Goal: Information Seeking & Learning: Find specific fact

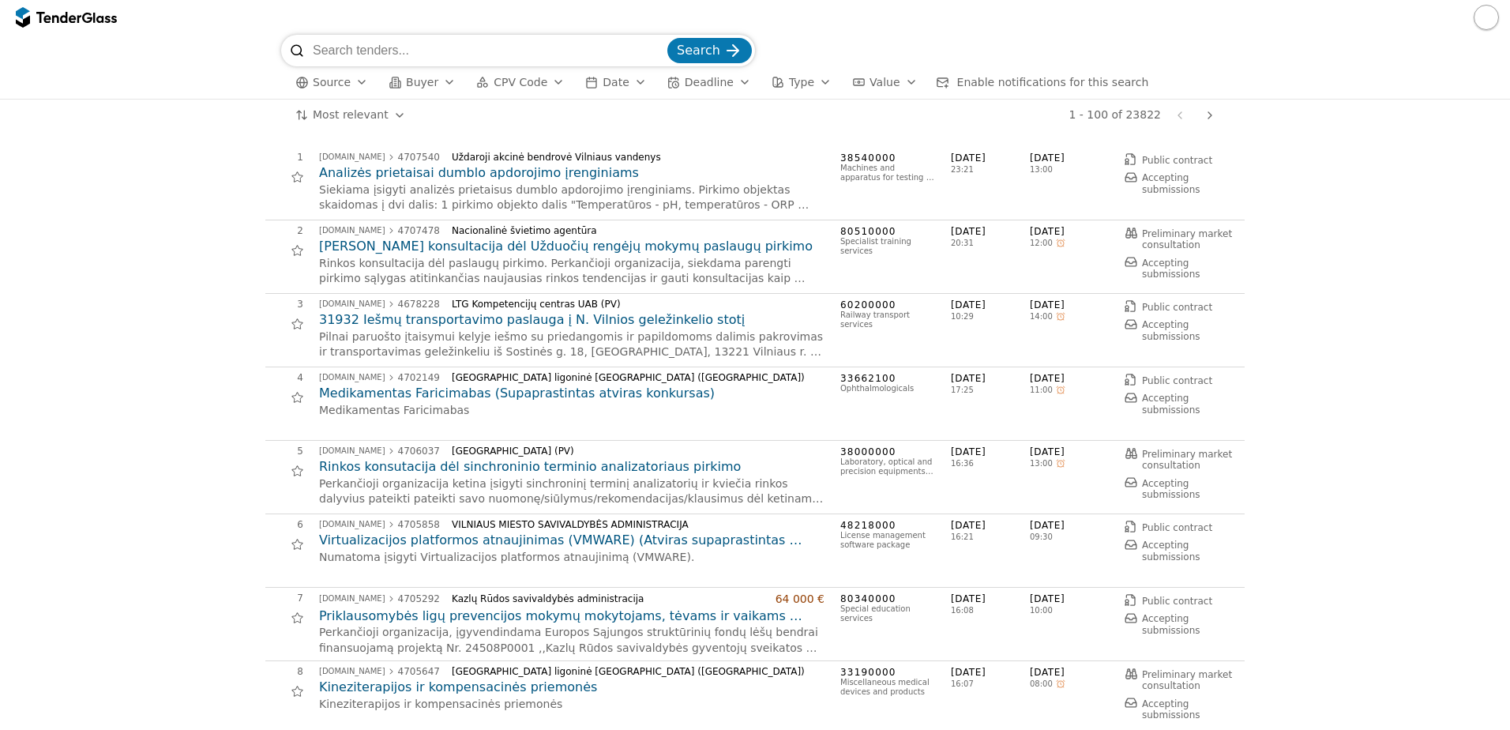
drag, startPoint x: 466, startPoint y: 50, endPoint x: 468, endPoint y: 37, distance: 12.7
click at [467, 39] on input "search" at bounding box center [489, 51] width 352 height 32
type input "microsoft"
click at [668, 38] on button "Search" at bounding box center [710, 50] width 85 height 25
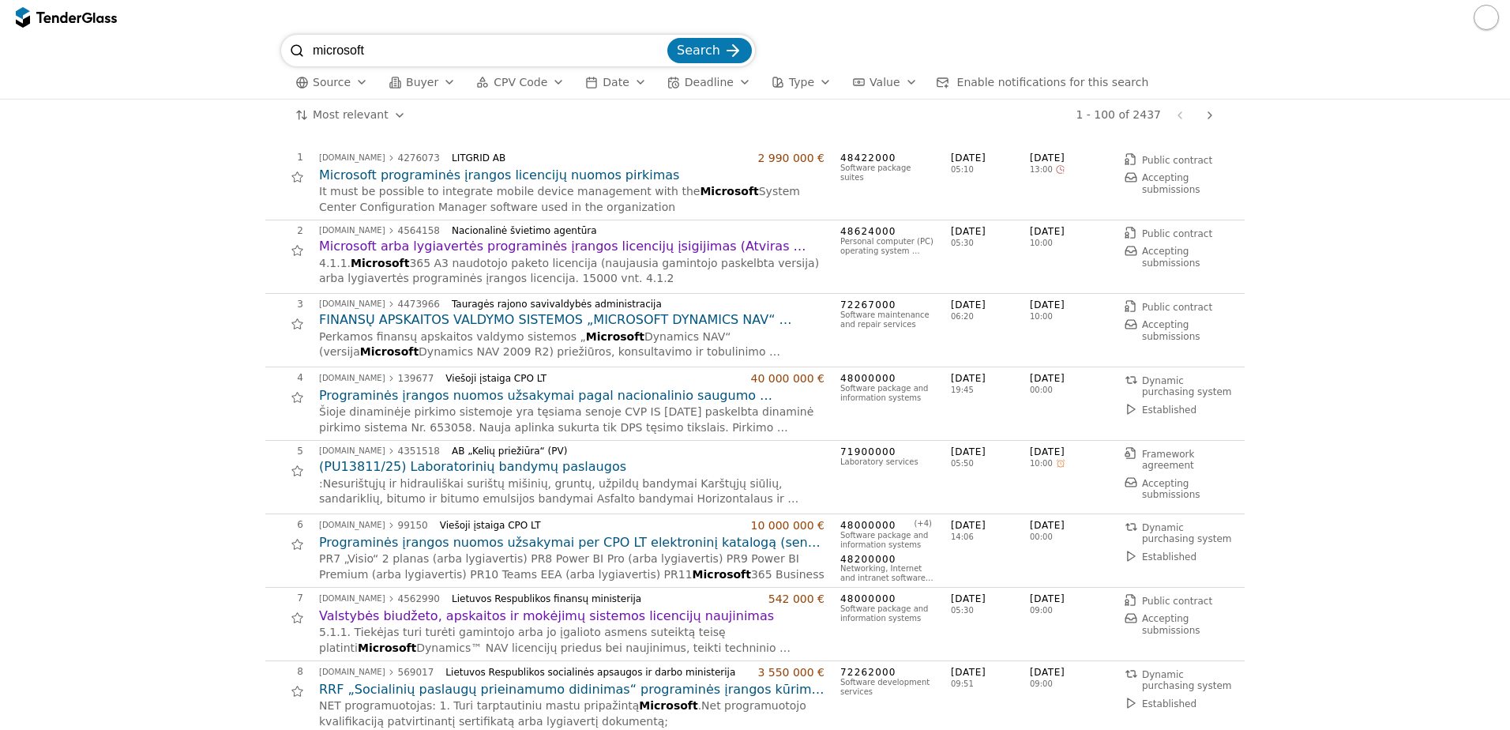
click at [458, 47] on input "microsoft" at bounding box center [489, 51] width 352 height 32
type input "modern work"
click at [668, 38] on button "Search" at bounding box center [710, 50] width 85 height 25
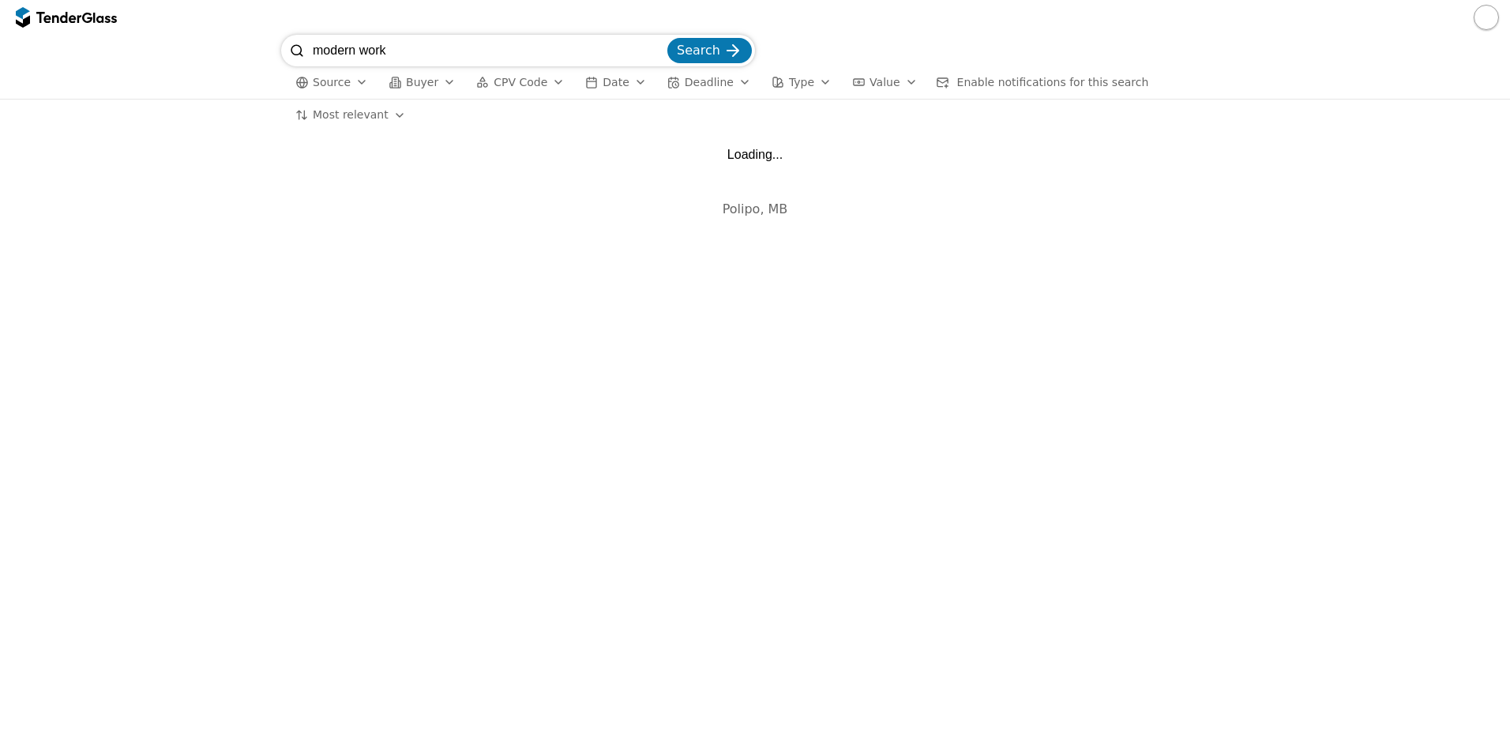
drag, startPoint x: 433, startPoint y: 47, endPoint x: 326, endPoint y: 53, distance: 106.8
click at [326, 53] on input "modern work" at bounding box center [489, 51] width 352 height 32
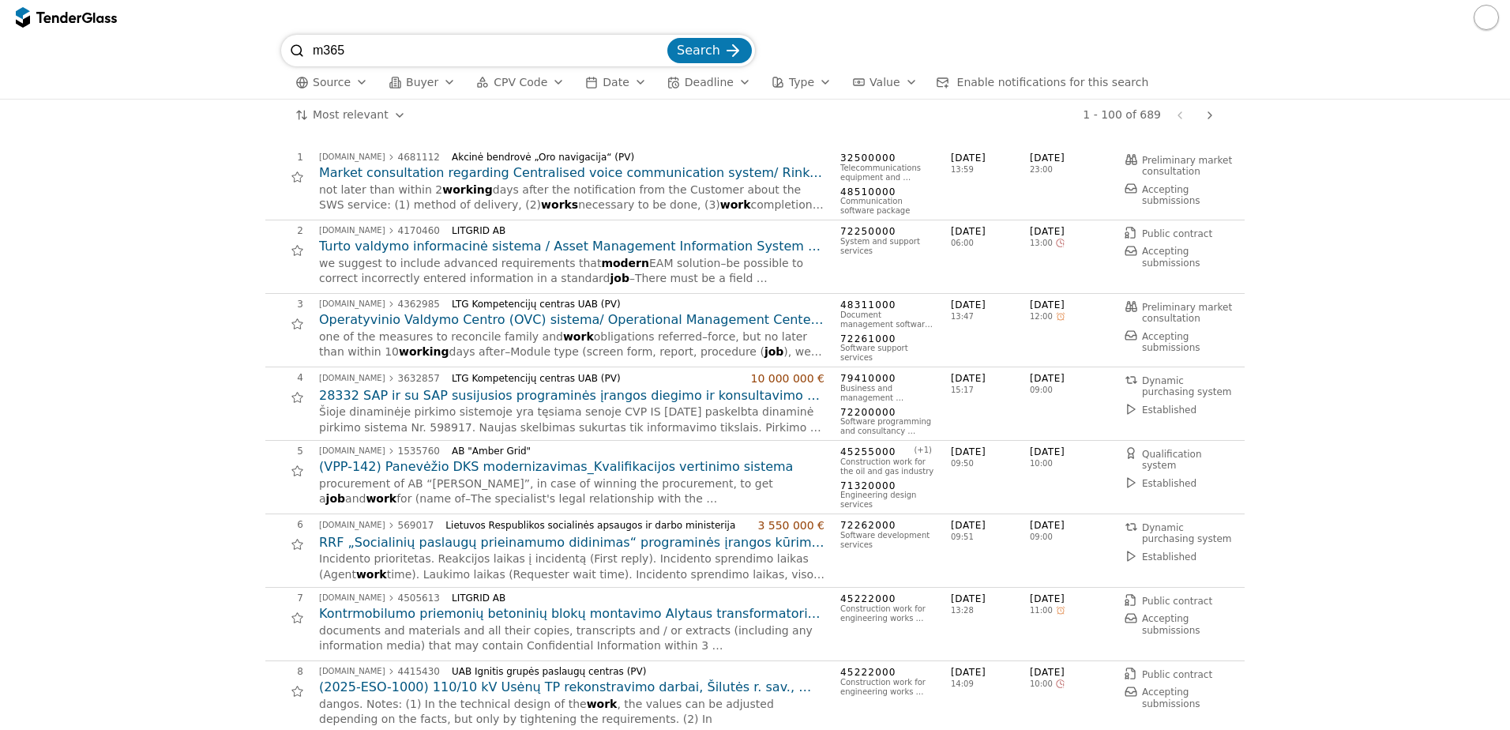
type input "m365"
click at [668, 38] on button "Search" at bounding box center [710, 50] width 85 height 25
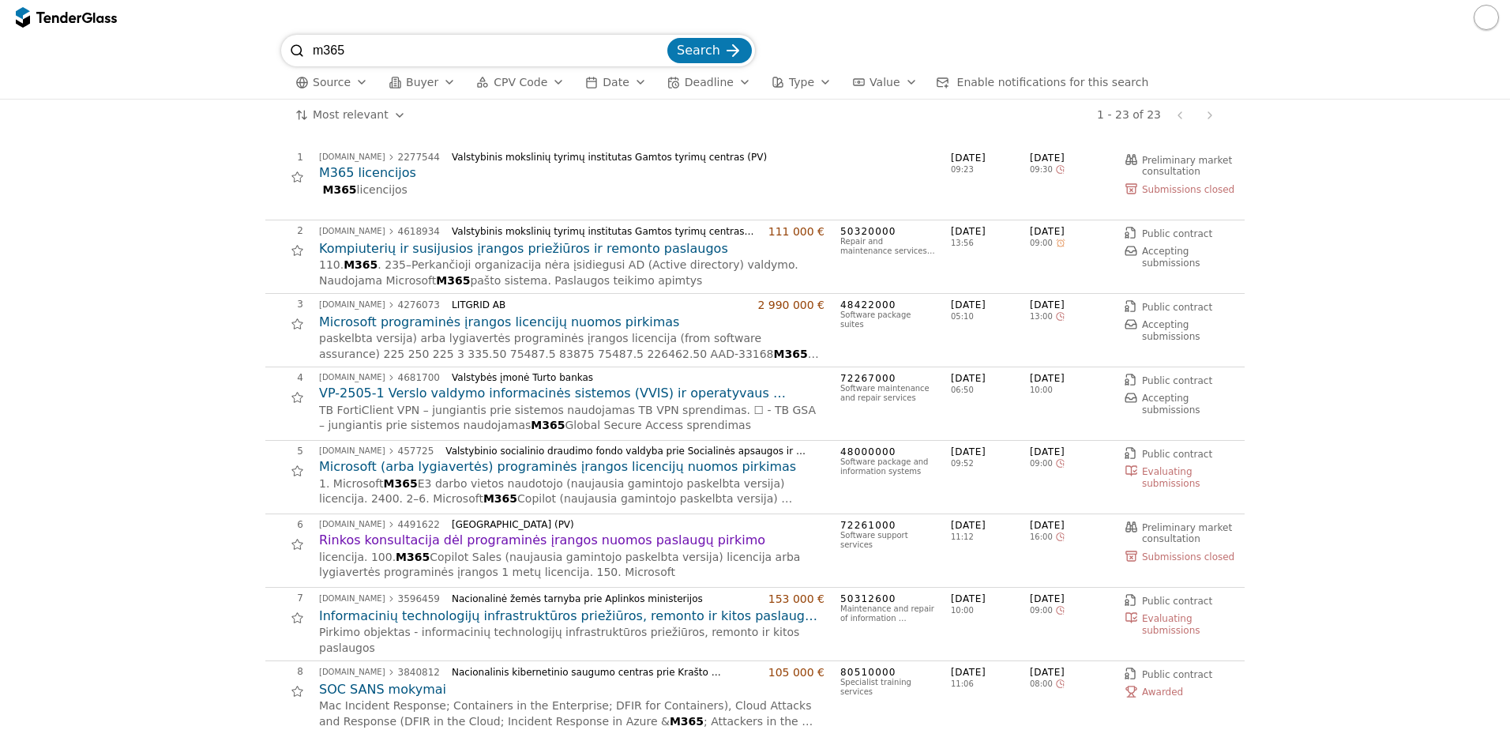
click at [605, 92] on div "Source Buyer CPV Code Date Deadline Type Value Enable notifications for this se…" at bounding box center [755, 82] width 948 height 32
click at [606, 88] on span "Date" at bounding box center [616, 82] width 26 height 13
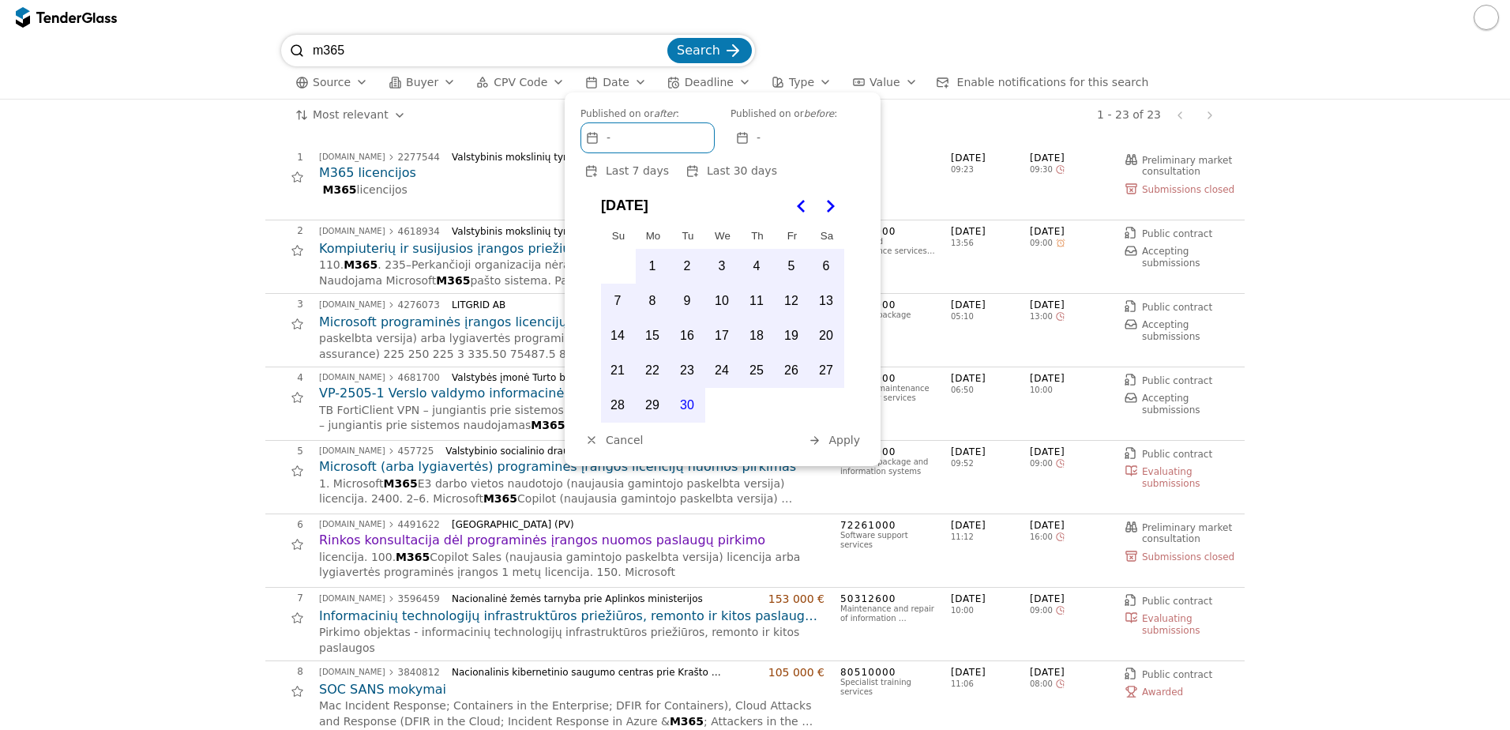
click at [643, 133] on div "-" at bounding box center [647, 137] width 133 height 29
click at [765, 371] on button "25" at bounding box center [756, 370] width 33 height 33
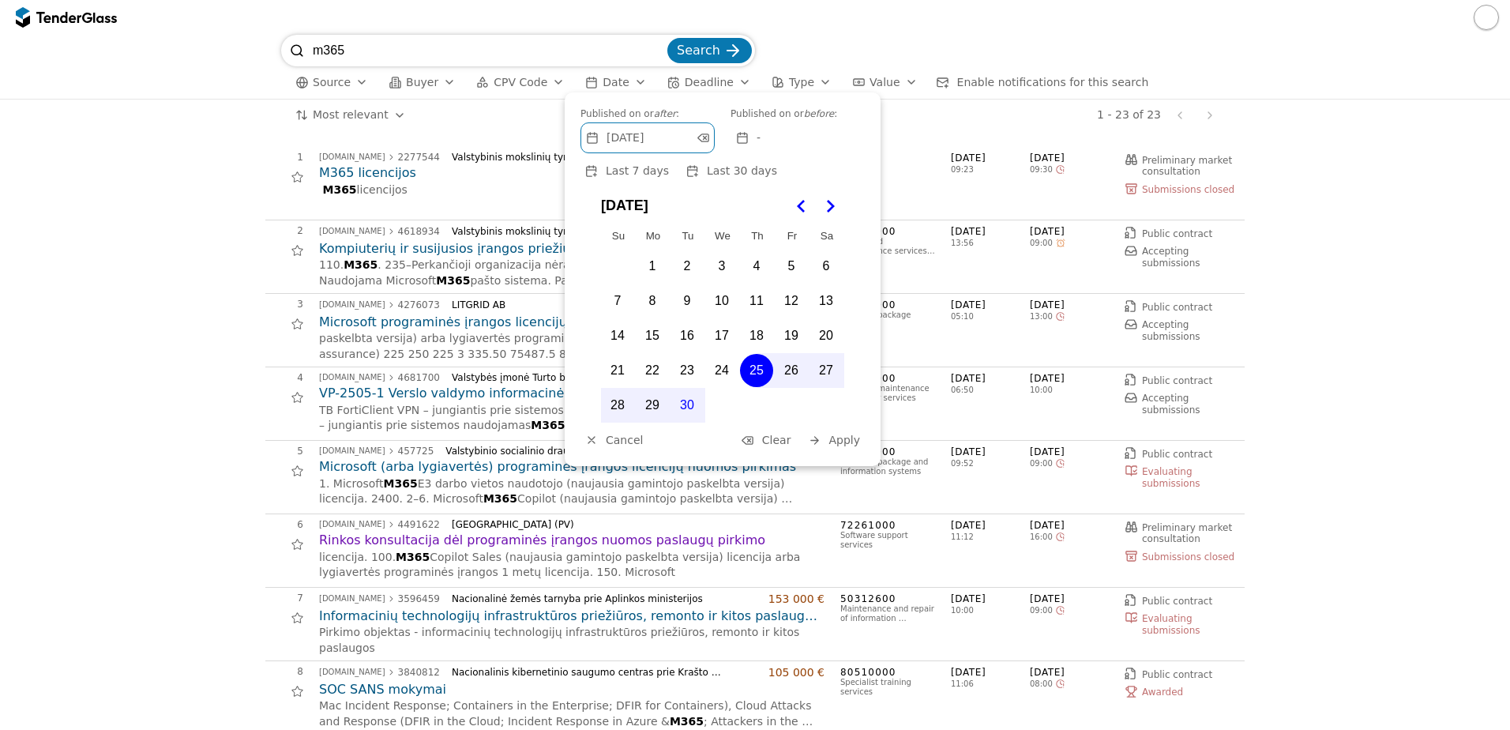
click at [843, 446] on span "Apply" at bounding box center [845, 440] width 32 height 13
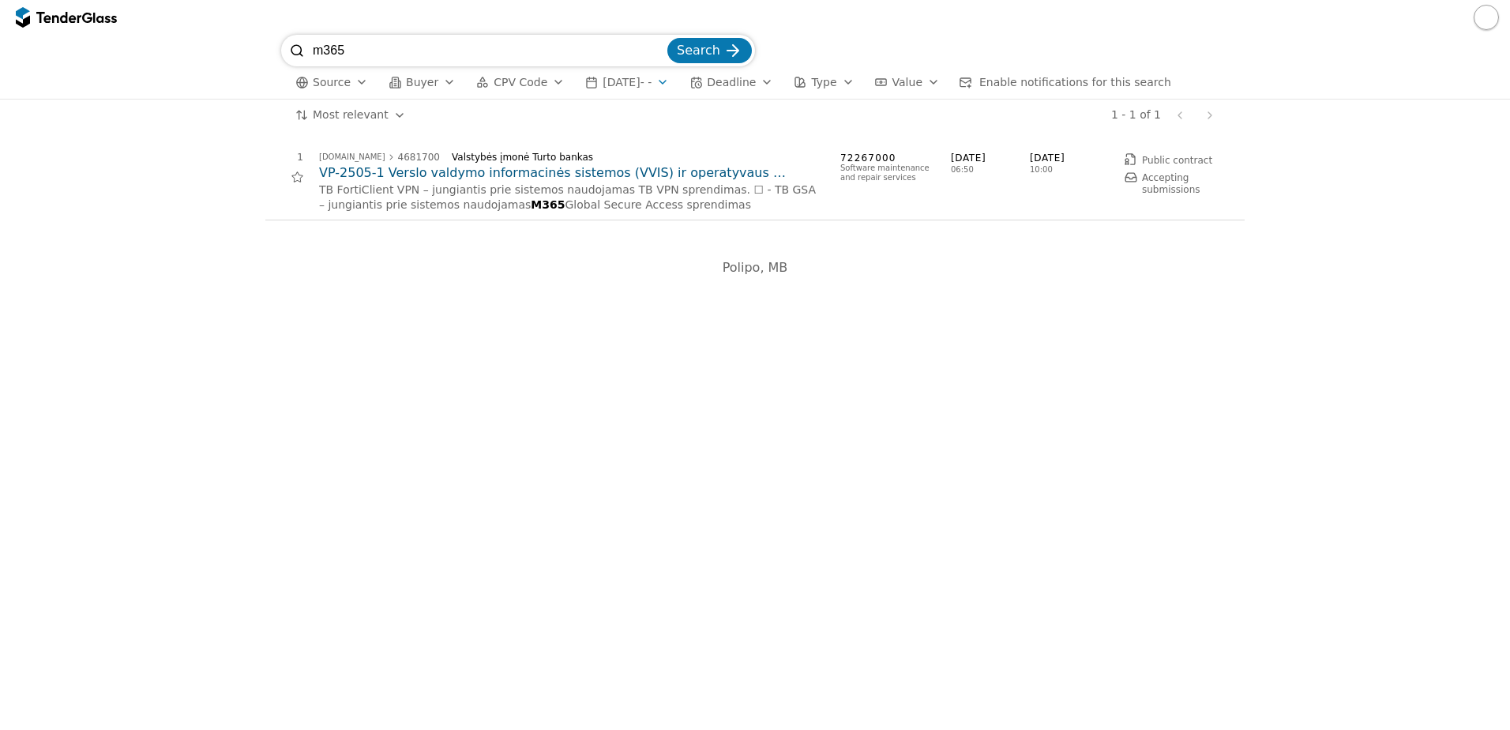
drag, startPoint x: 363, startPoint y: 48, endPoint x: 272, endPoint y: 36, distance: 91.6
click at [276, 38] on div "m365 Search Source Buyer CPV Code [DATE] - - Deadline Type Value Enable notific…" at bounding box center [755, 67] width 1495 height 64
type input "microsoft"
click at [668, 38] on button "Search" at bounding box center [710, 50] width 85 height 25
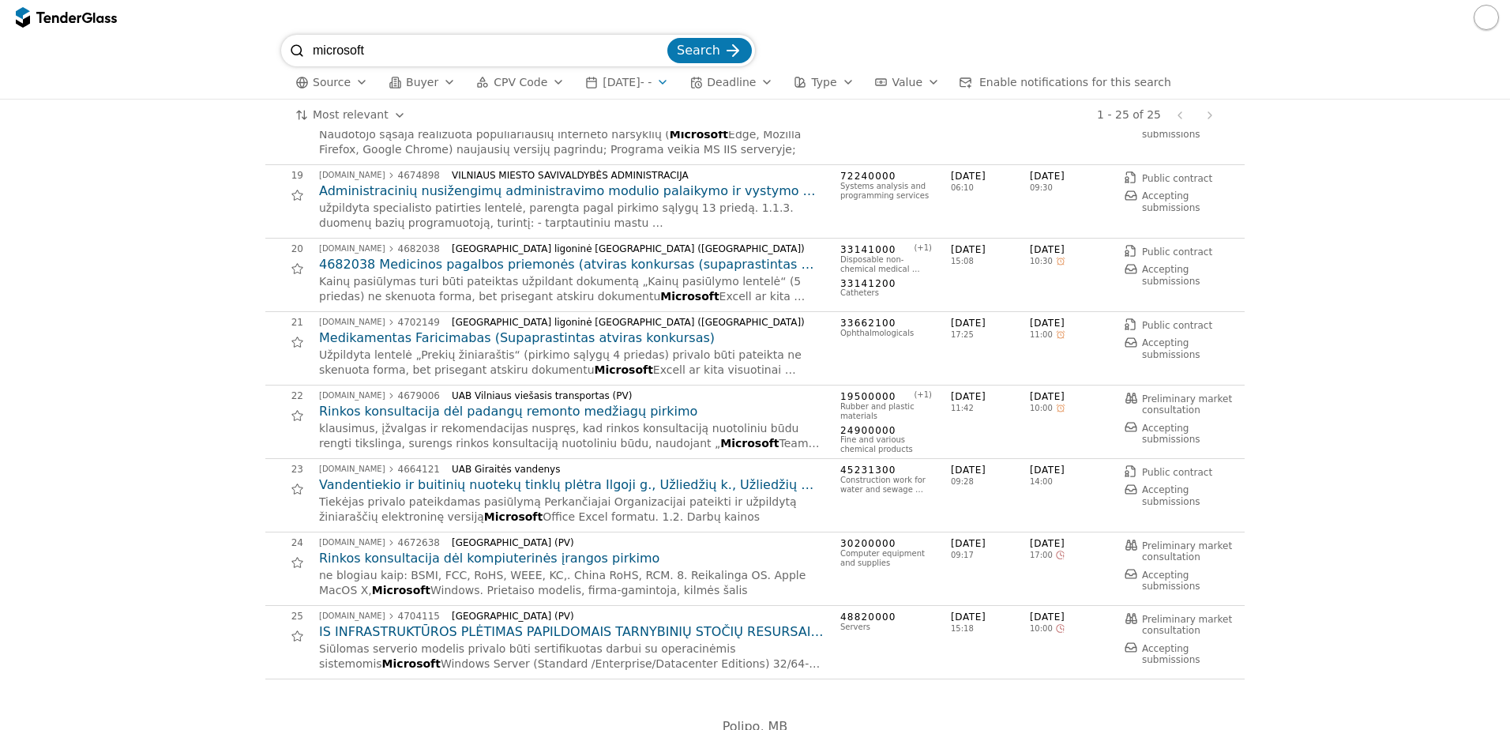
scroll to position [1324, 0]
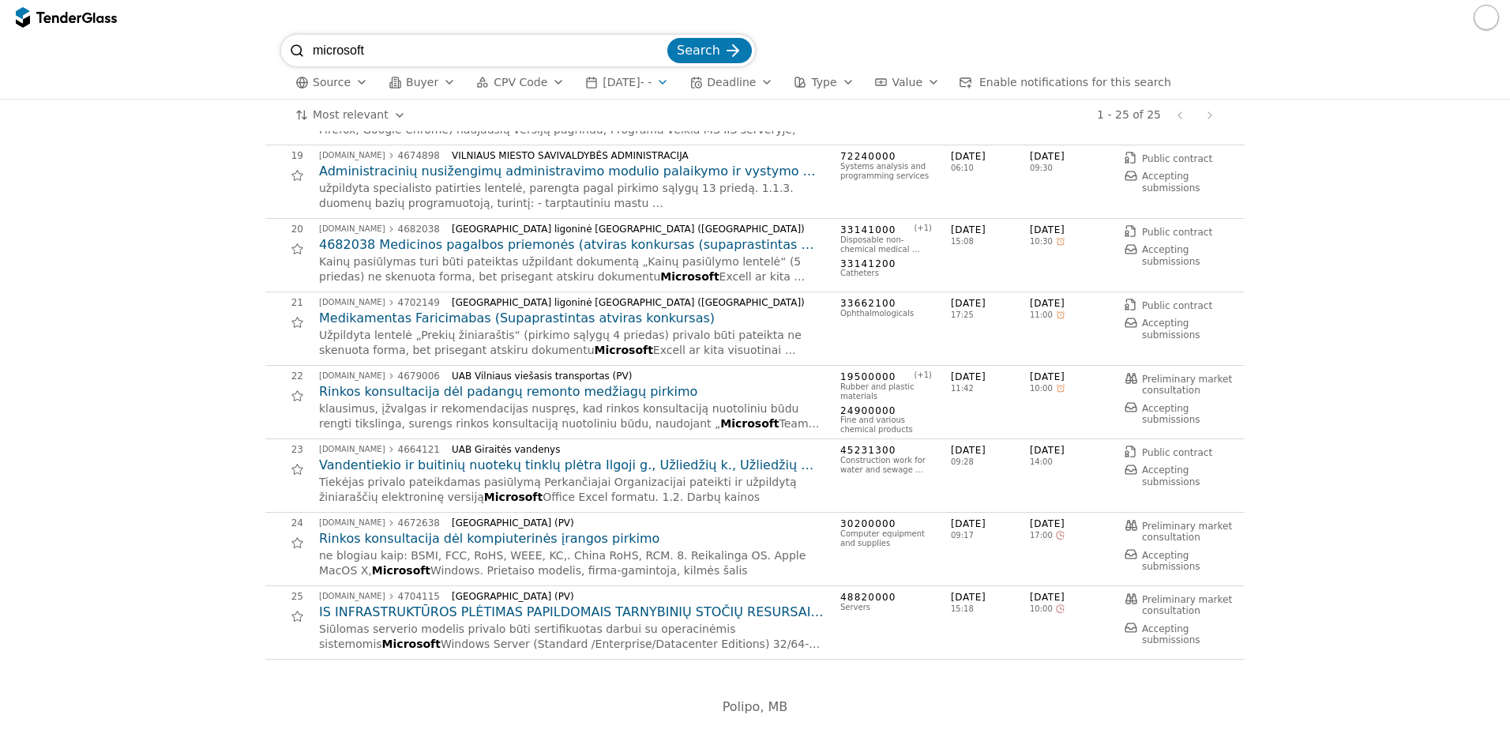
click at [622, 80] on span "[DATE] - -" at bounding box center [627, 82] width 49 height 13
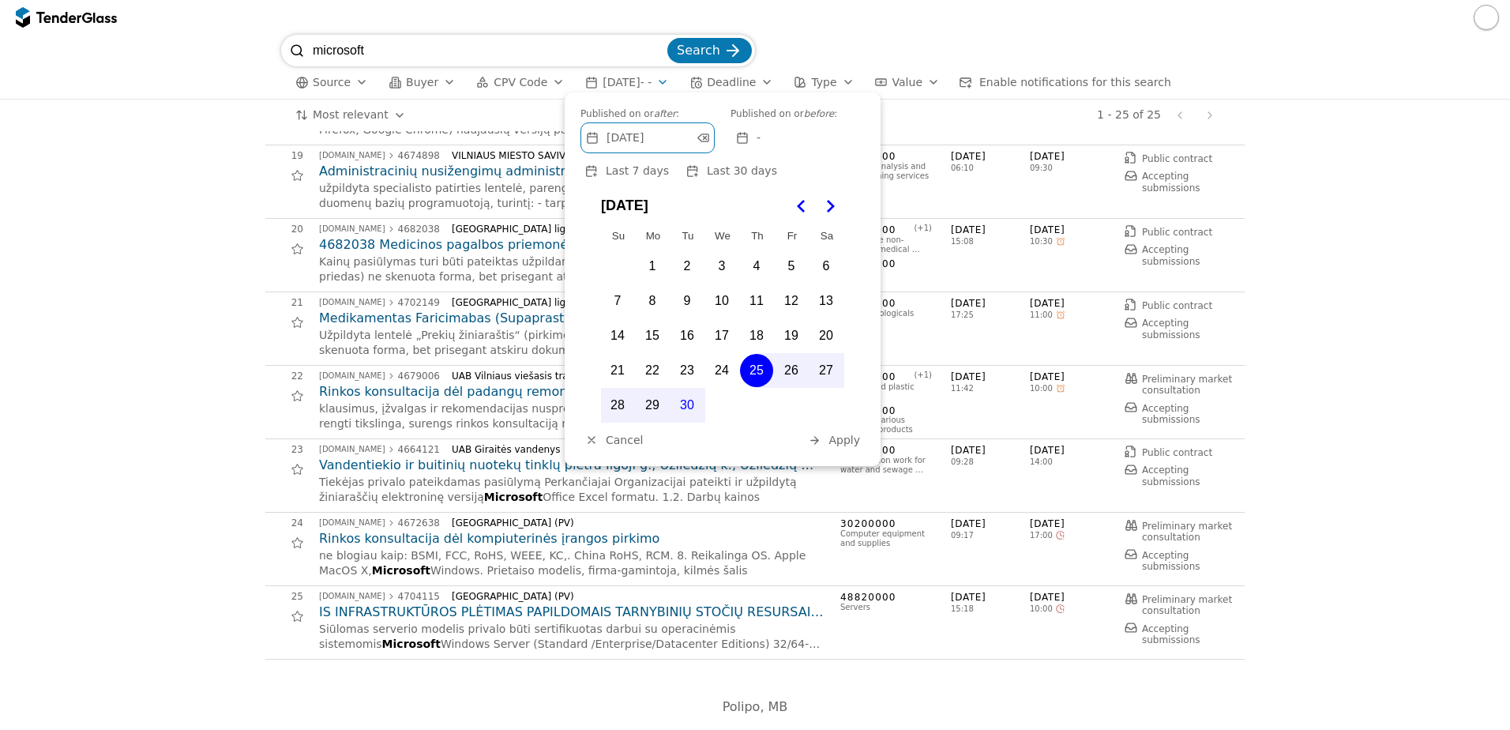
click at [619, 80] on span "[DATE] - -" at bounding box center [627, 82] width 49 height 13
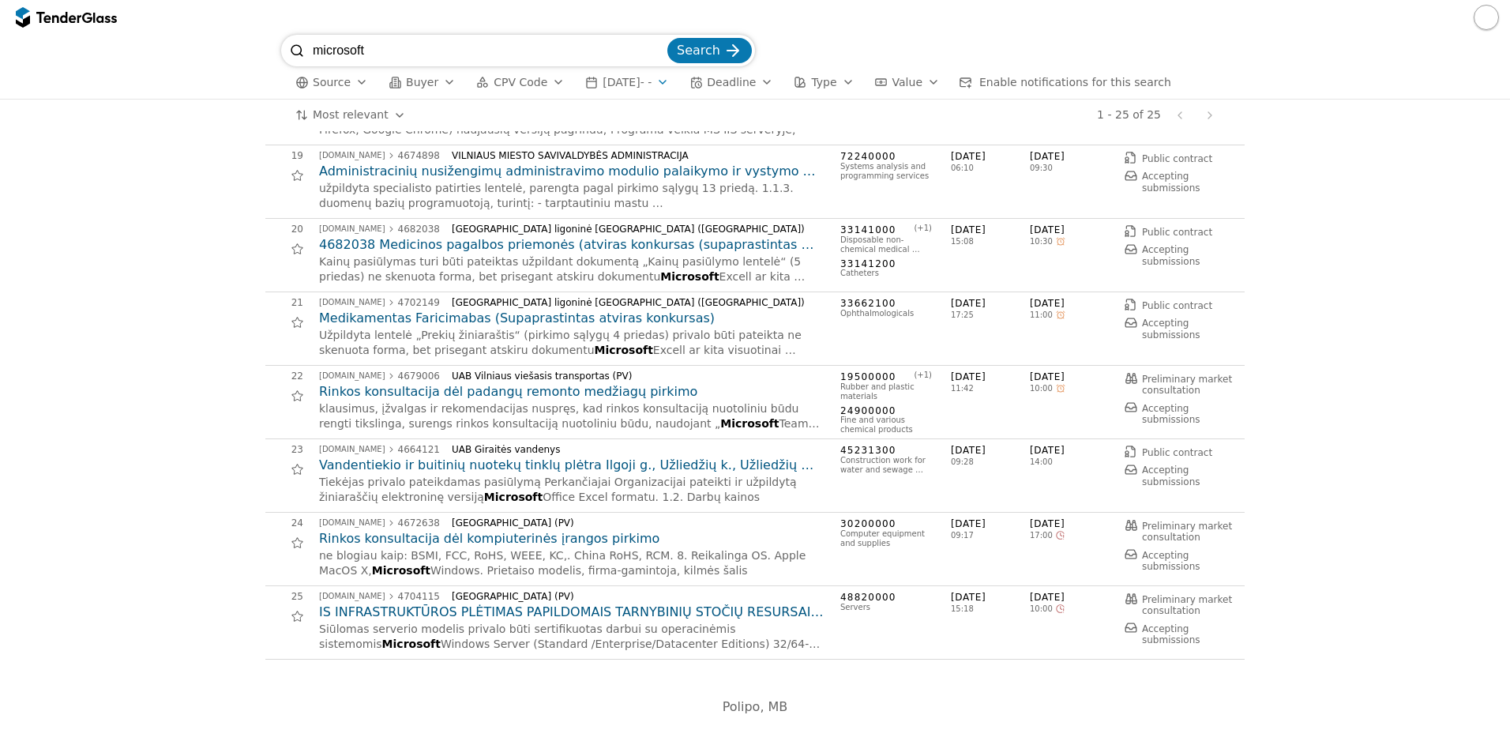
drag, startPoint x: 525, startPoint y: 49, endPoint x: -3, endPoint y: 11, distance: 529.9
click at [0, 11] on html "microsoft Search Source Buyer CPV Code [DATE] - - Deadline Type Value Enable no…" at bounding box center [755, 365] width 1510 height 730
